Goal: Task Accomplishment & Management: Manage account settings

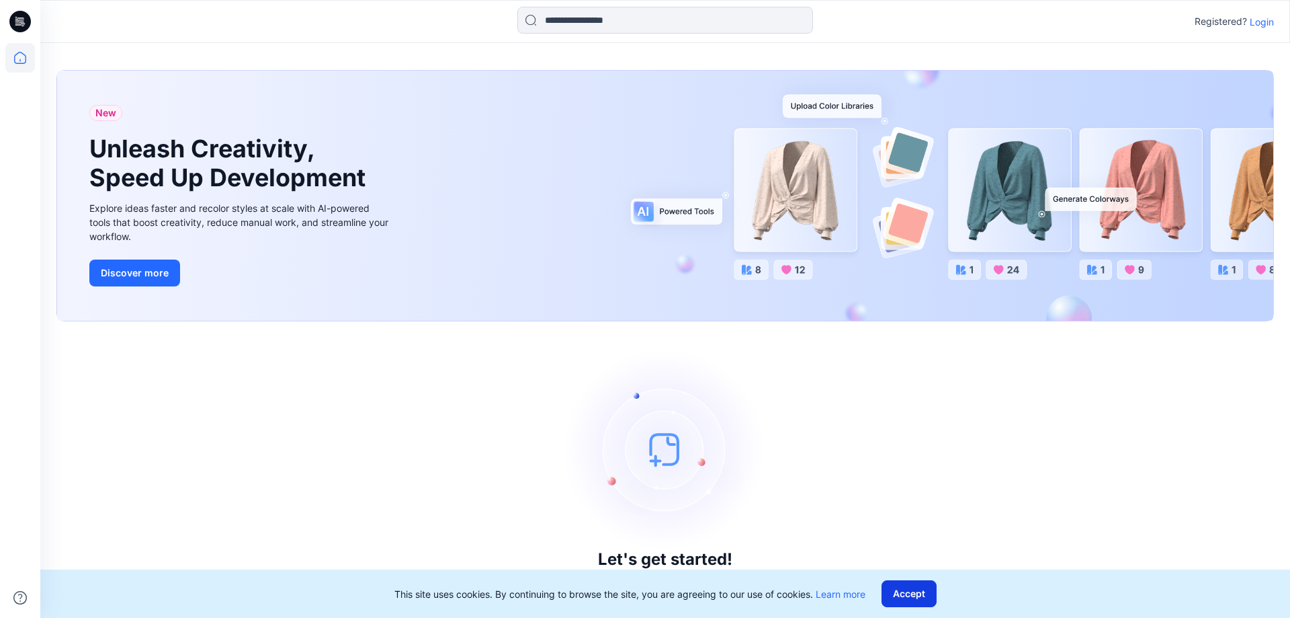
click at [898, 589] on button "Accept" at bounding box center [909, 593] width 55 height 27
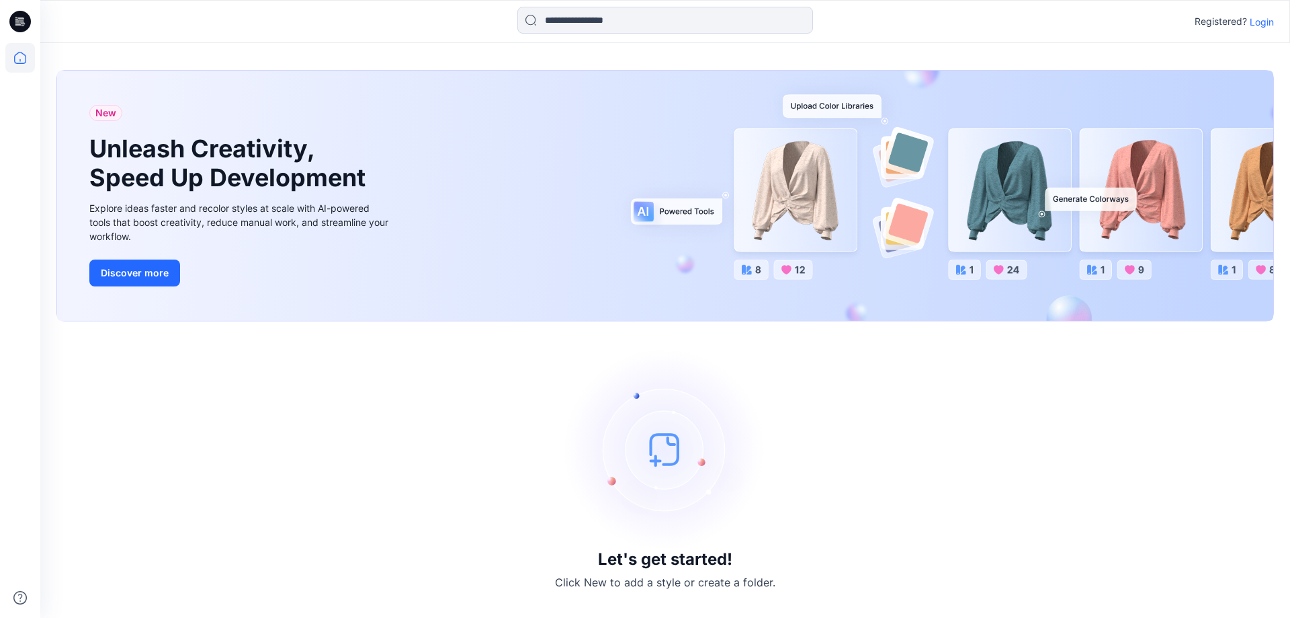
click at [1271, 23] on p "Login" at bounding box center [1262, 22] width 24 height 14
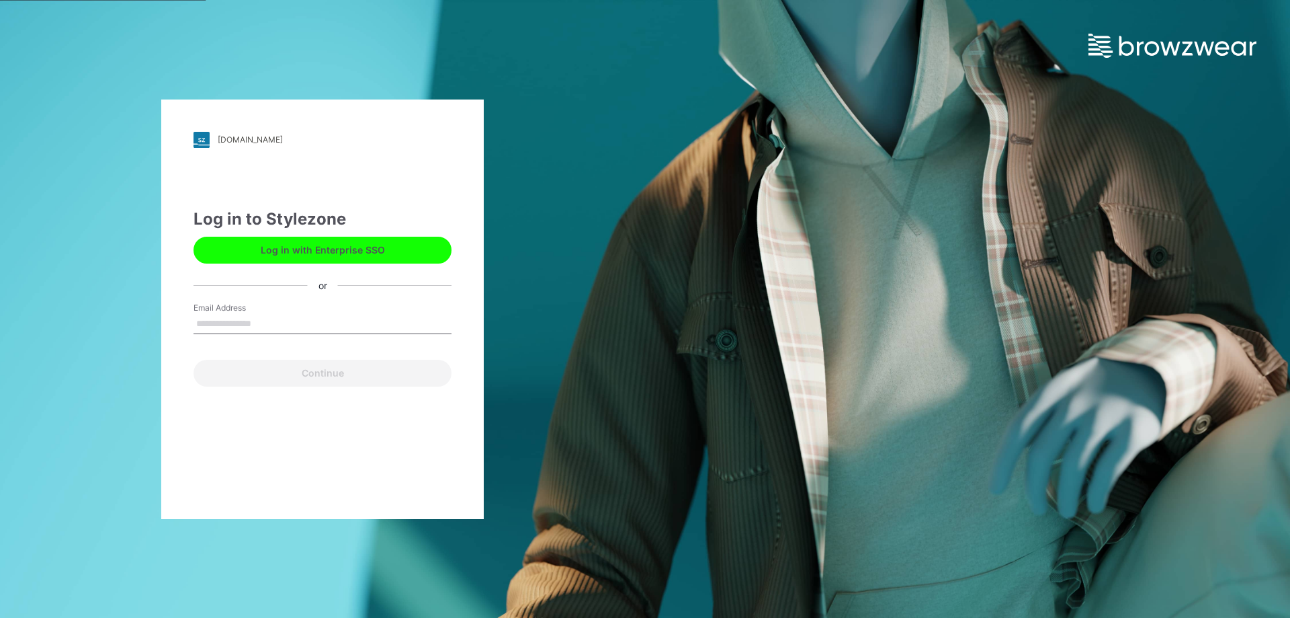
click at [355, 319] on input "Email Address" at bounding box center [323, 324] width 258 height 20
click at [356, 322] on input "Email Address" at bounding box center [323, 324] width 258 height 20
type input "**********"
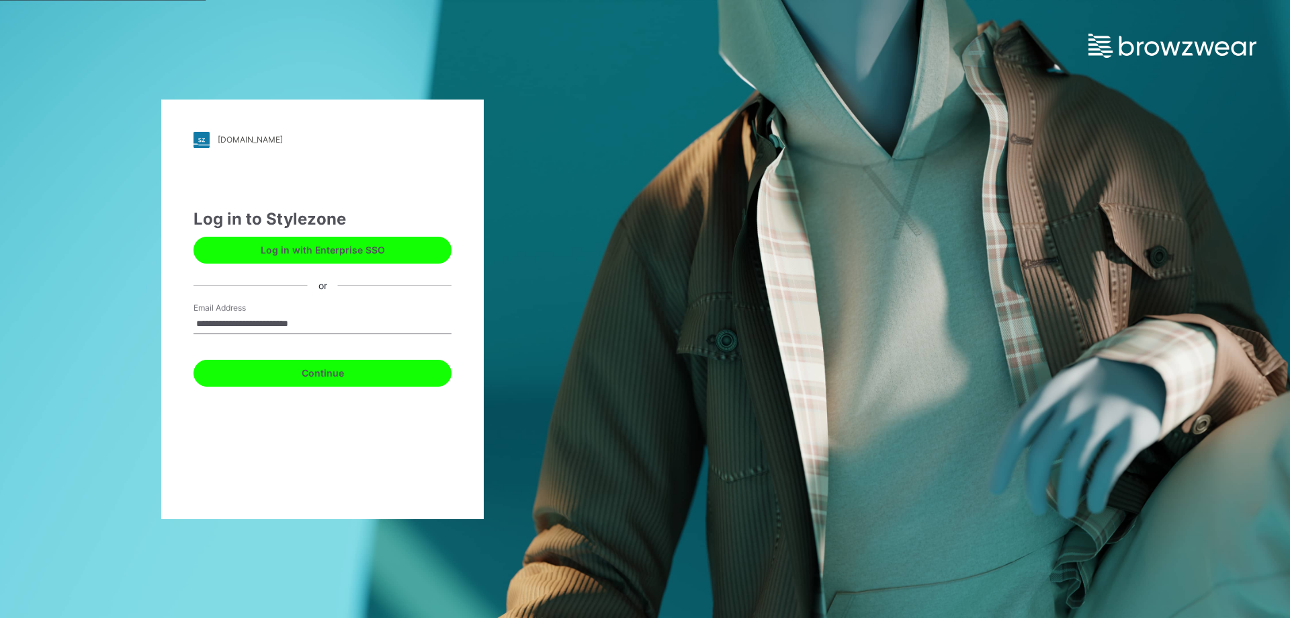
click at [358, 373] on button "Continue" at bounding box center [323, 373] width 258 height 27
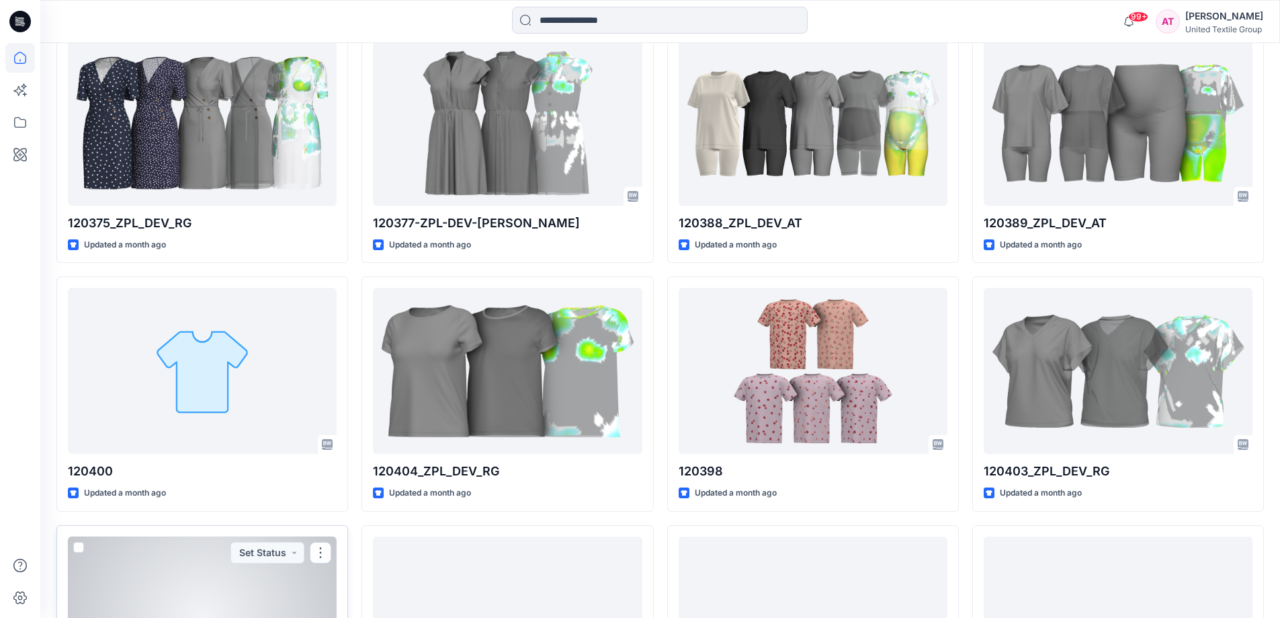
scroll to position [2928, 0]
